Goal: Navigation & Orientation: Find specific page/section

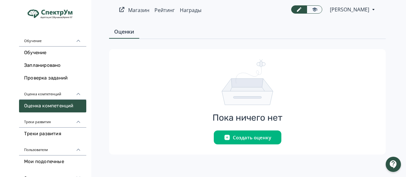
click at [39, 43] on div "Обучение" at bounding box center [52, 38] width 67 height 15
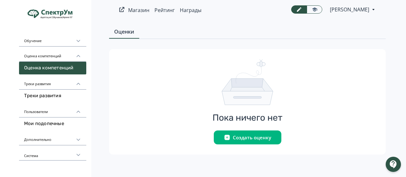
click at [78, 41] on icon at bounding box center [77, 41] width 3 height 2
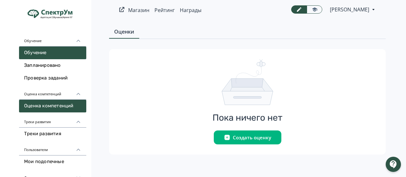
click at [49, 55] on link "Обучение" at bounding box center [52, 53] width 67 height 13
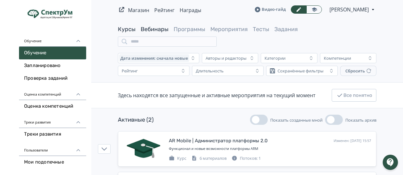
click at [159, 30] on link "Вебинары" at bounding box center [155, 29] width 28 height 7
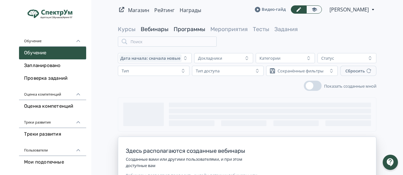
click at [200, 29] on link "Программы" at bounding box center [190, 29] width 32 height 7
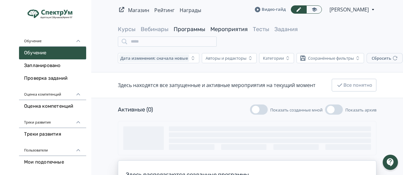
click at [217, 28] on link "Мероприятия" at bounding box center [228, 29] width 37 height 7
